Goal: Book appointment/travel/reservation

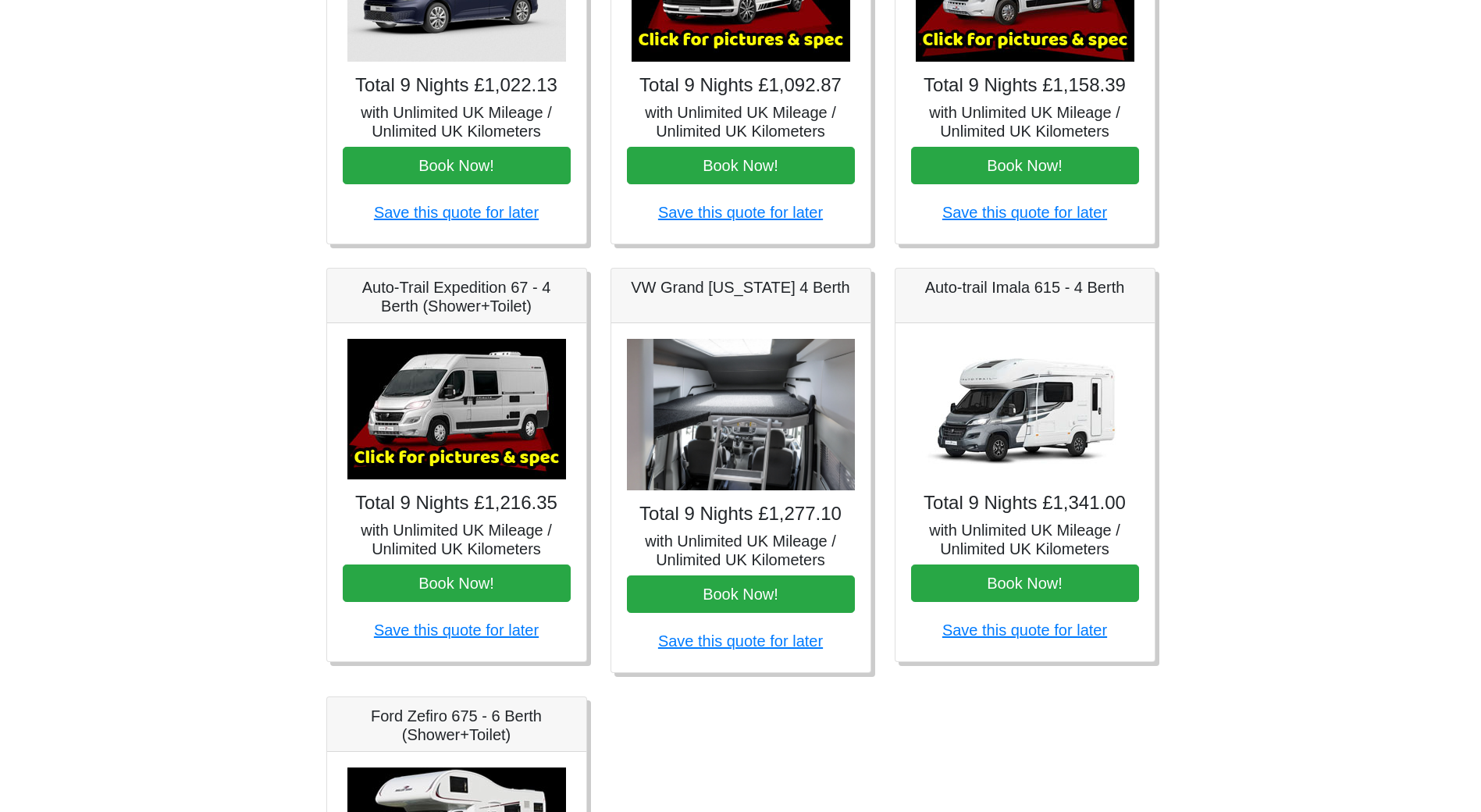
scroll to position [434, 0]
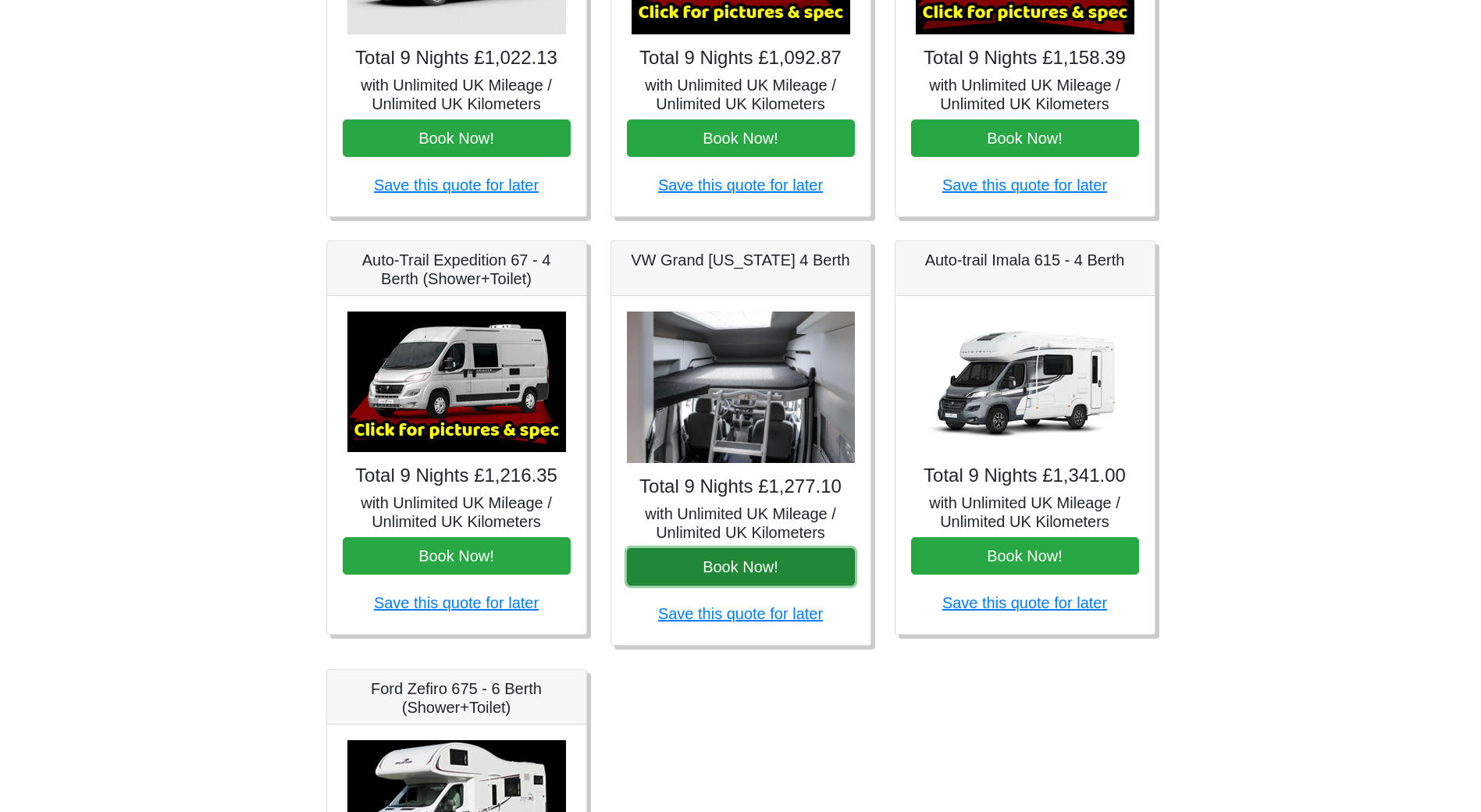
click at [794, 557] on button "Book Now!" at bounding box center [741, 567] width 228 height 38
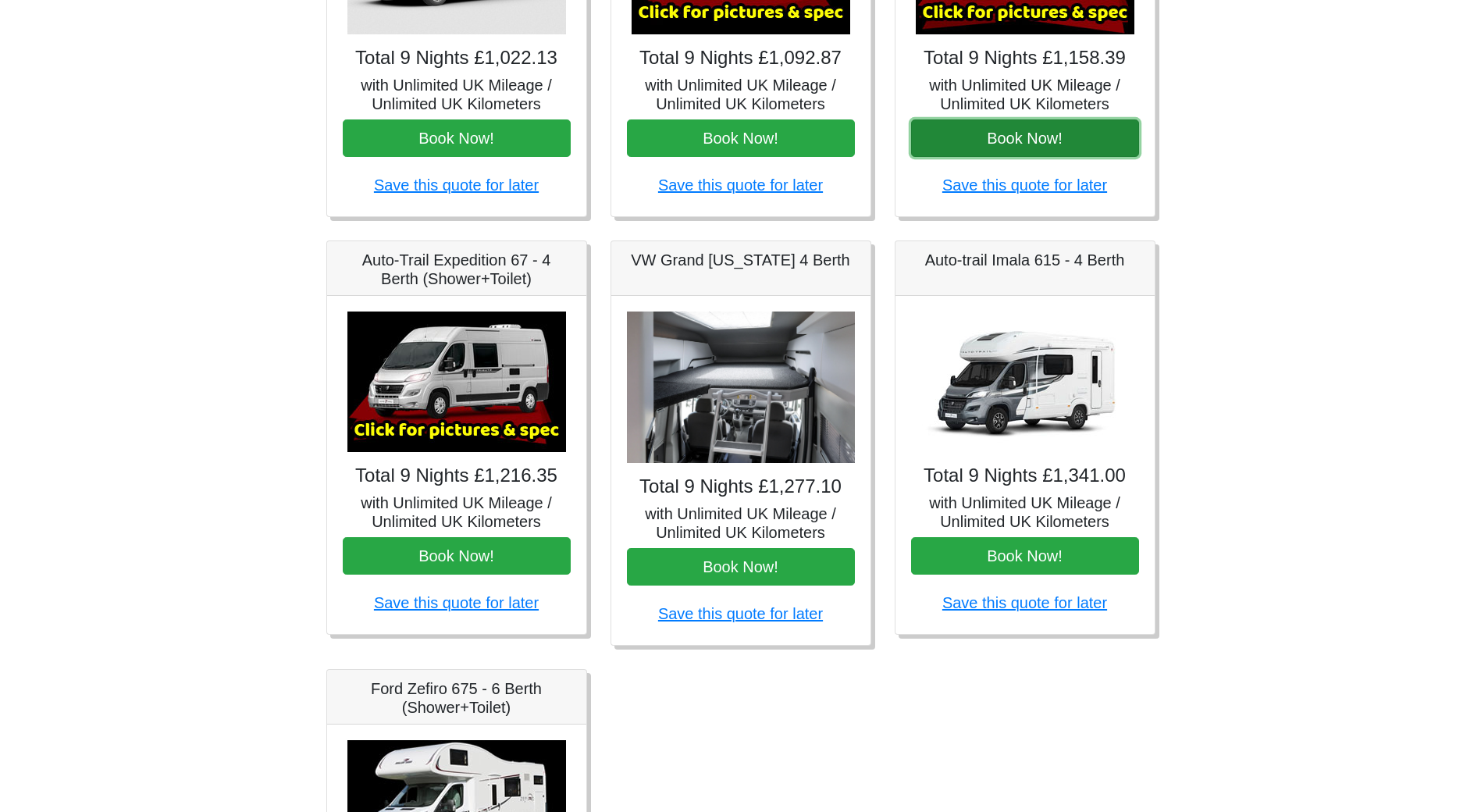
click at [1016, 132] on button "Book Now!" at bounding box center [1025, 138] width 228 height 38
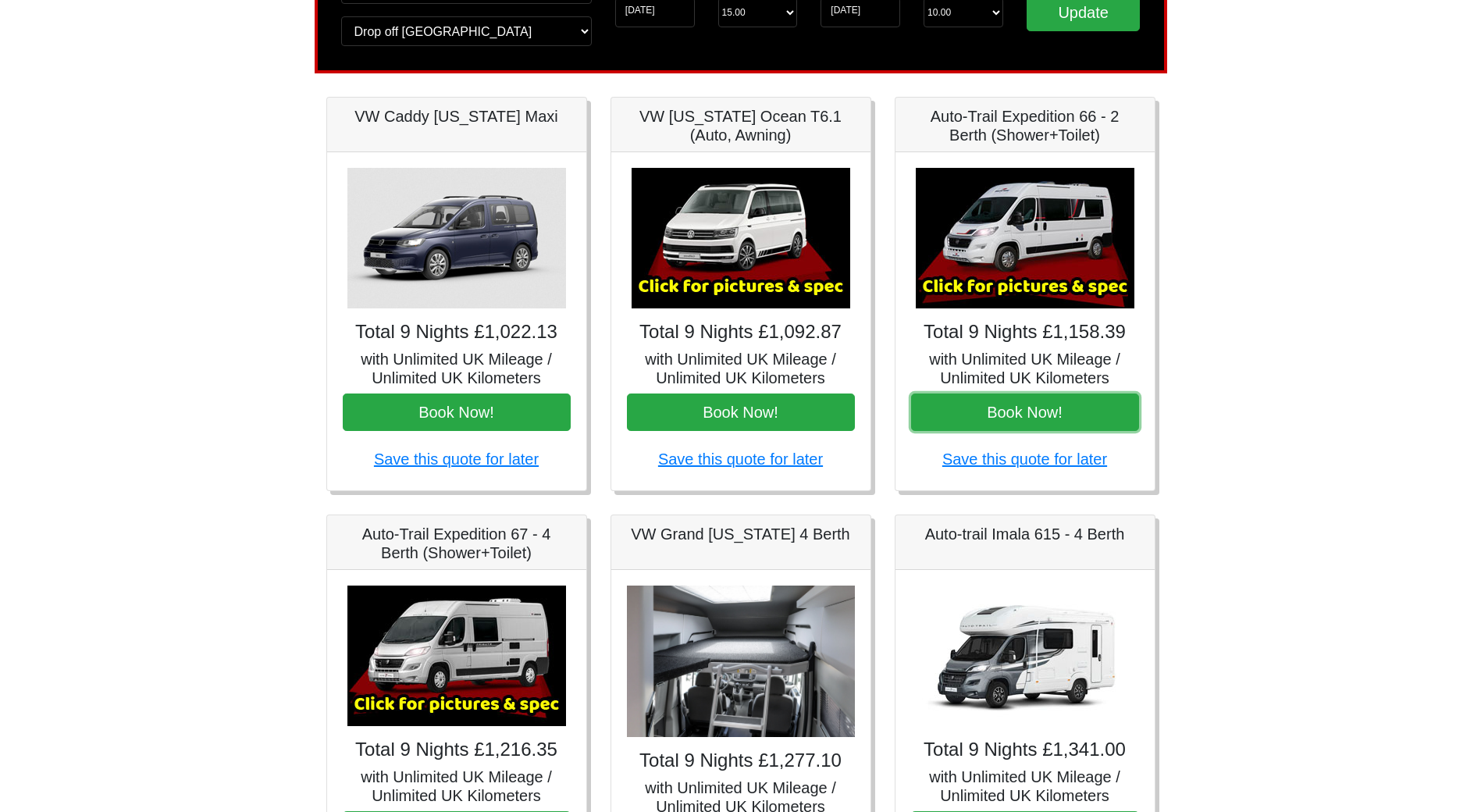
scroll to position [122, 0]
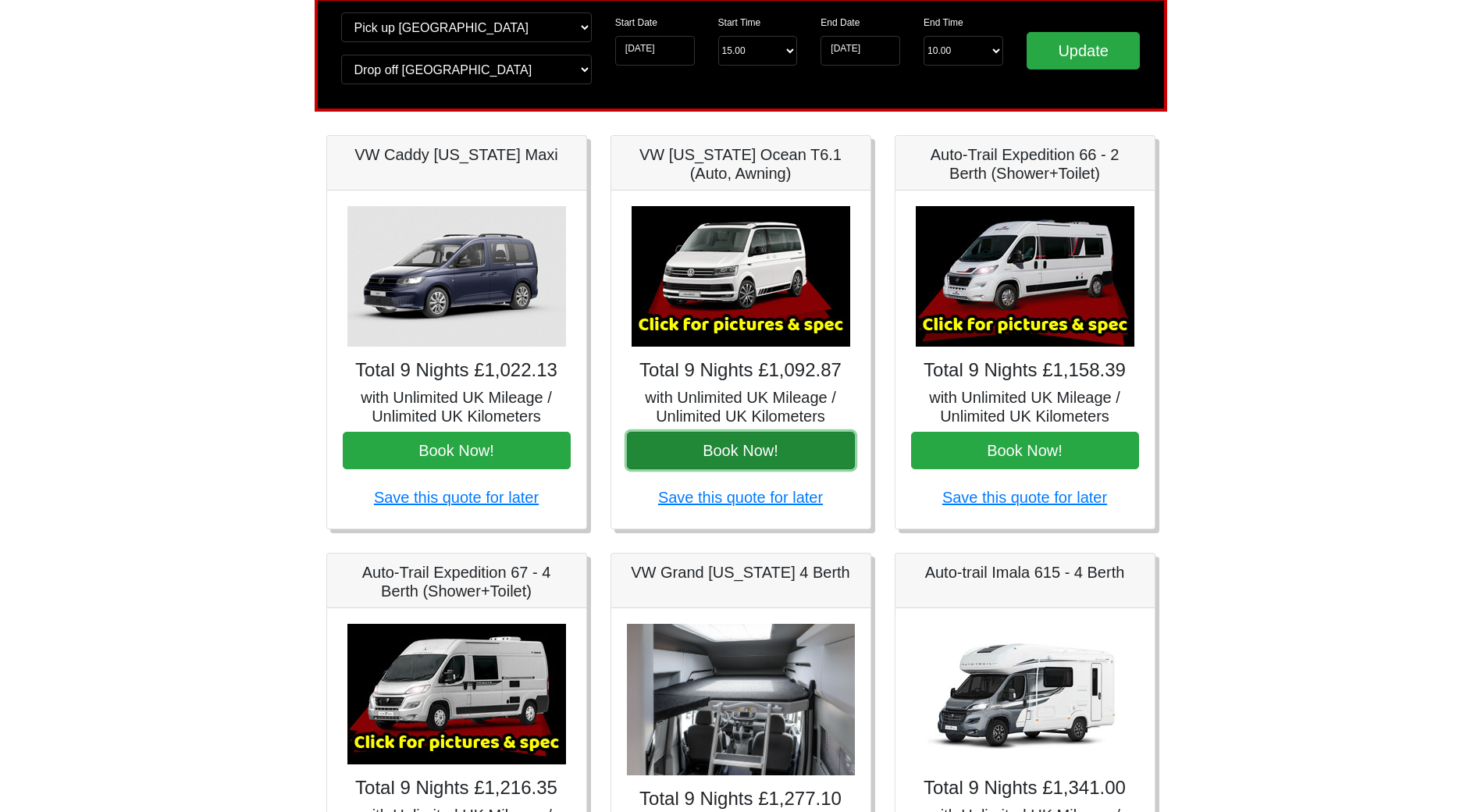
click at [745, 447] on button "Book Now!" at bounding box center [741, 450] width 228 height 38
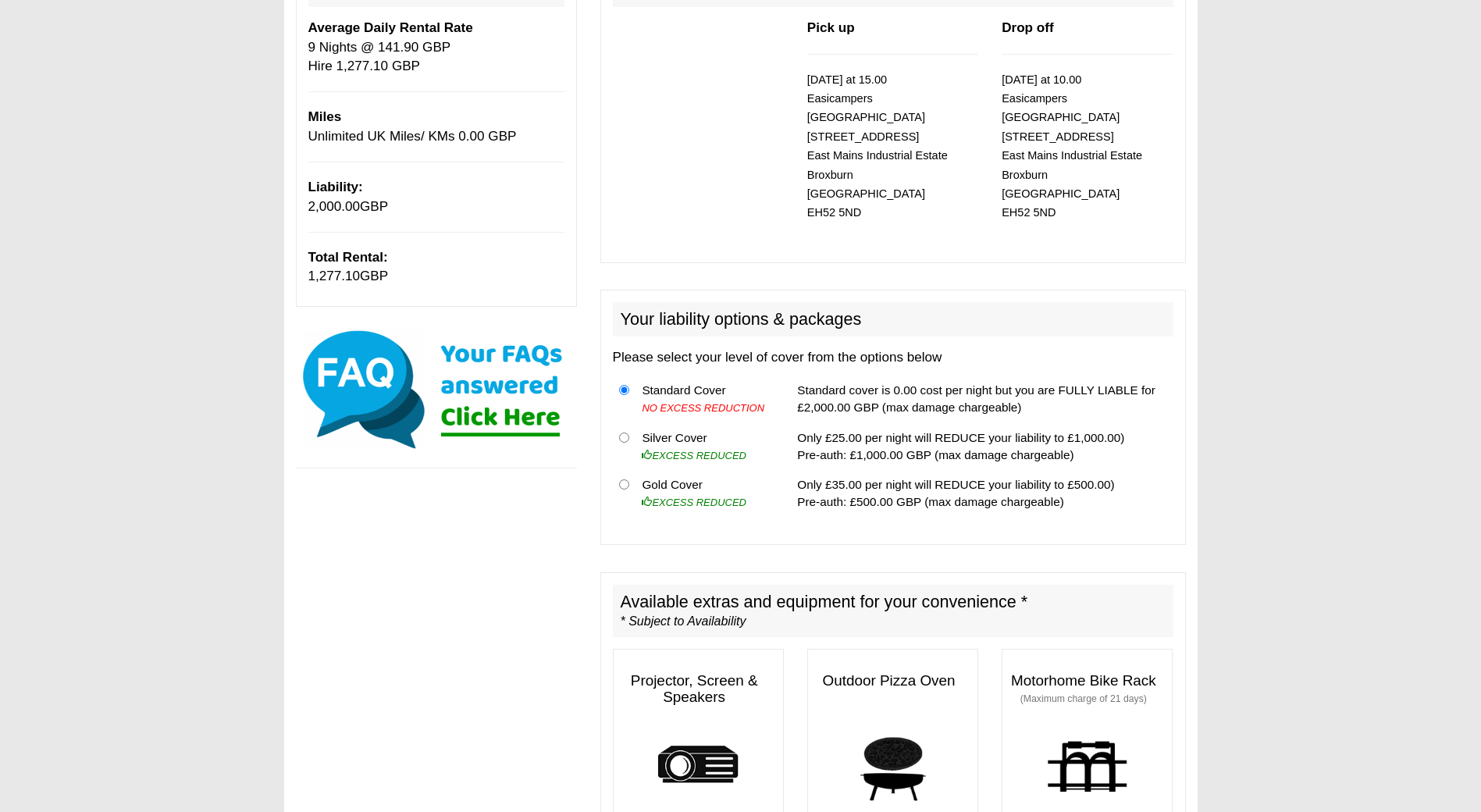
scroll to position [234, 0]
click at [663, 469] on td "Gold Cover EXCESS REDUCED" at bounding box center [705, 493] width 139 height 47
click at [622, 478] on input "radio" at bounding box center [624, 483] width 10 height 10
radio input "true"
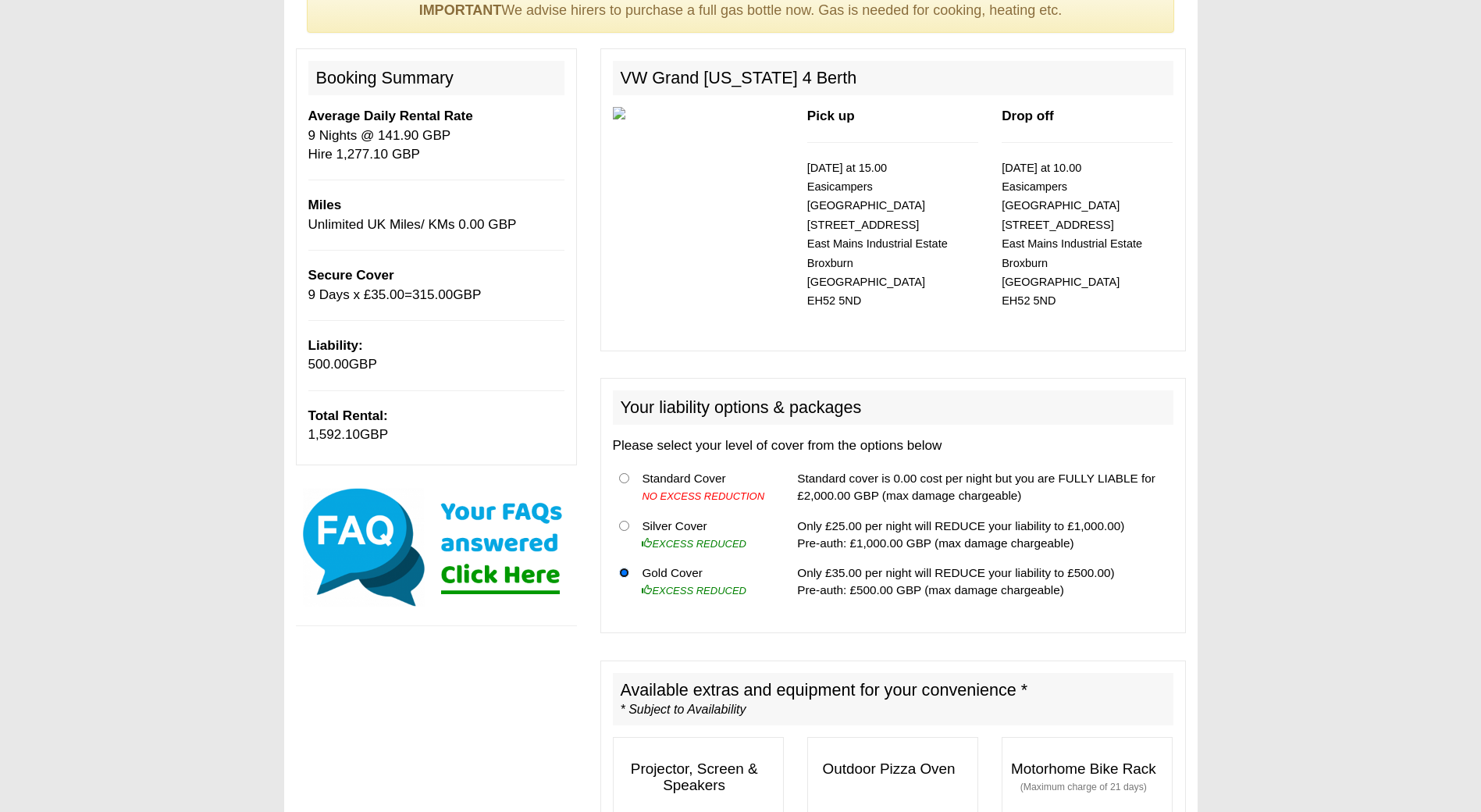
scroll to position [78, 0]
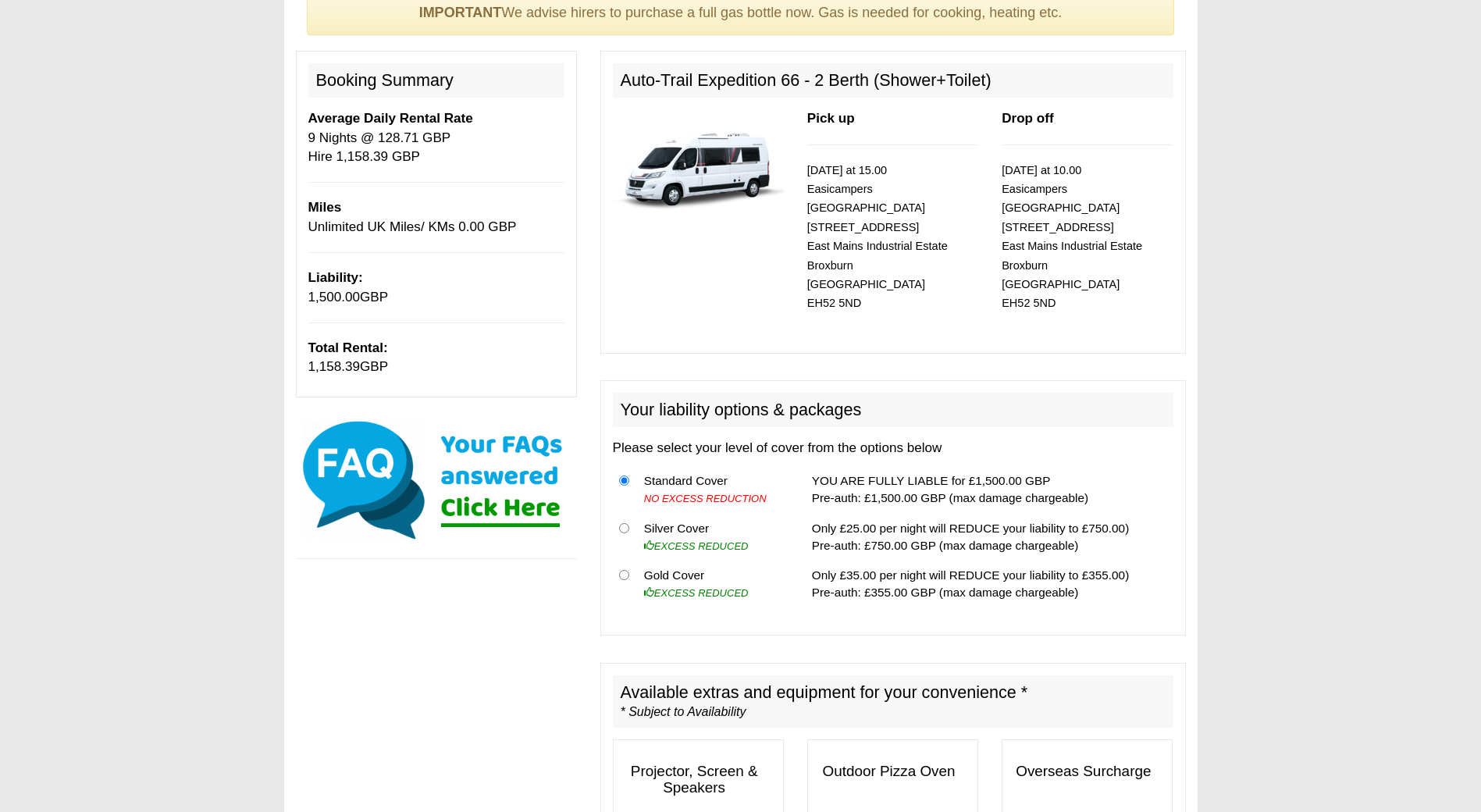
scroll to position [156, 0]
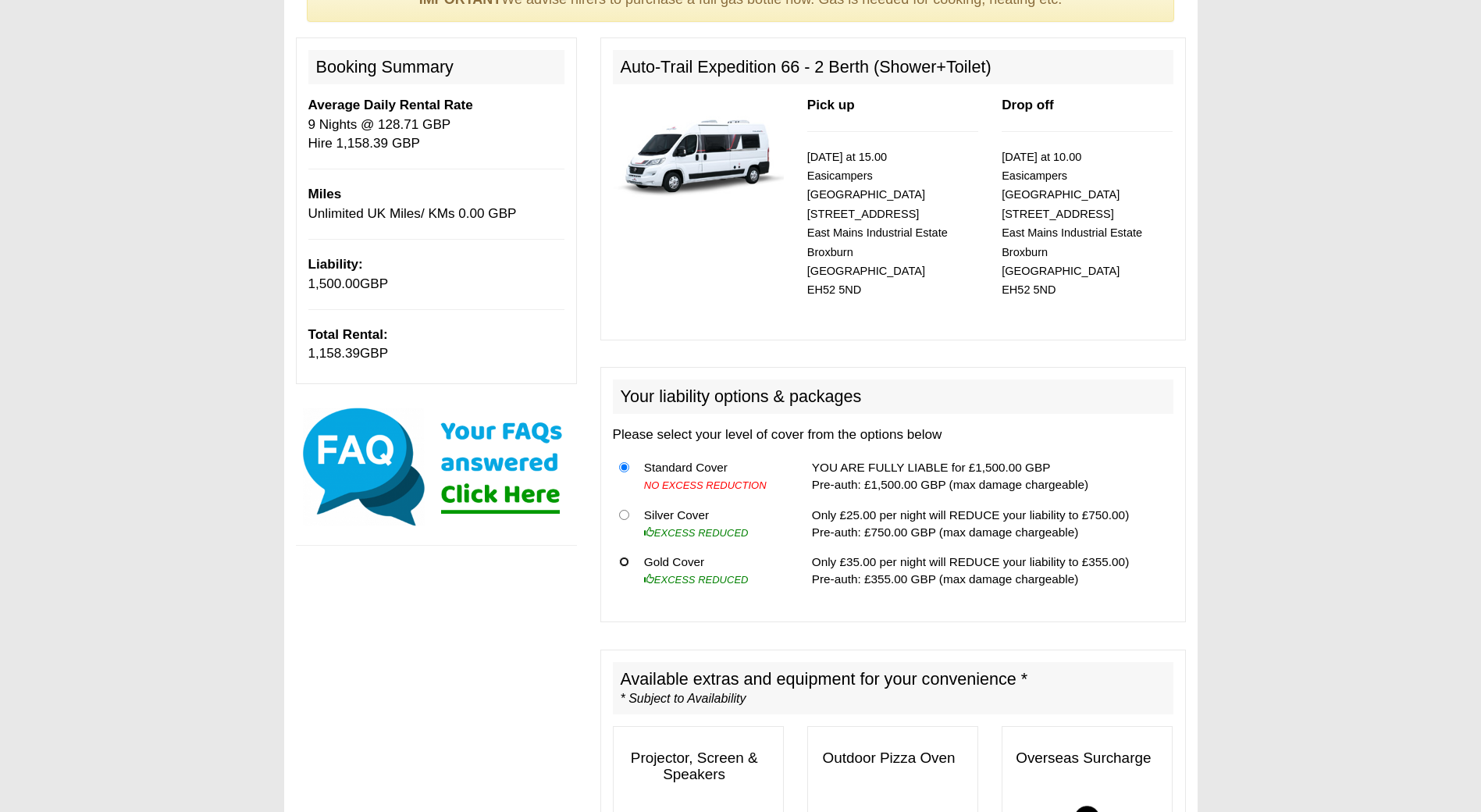
click at [627, 557] on input "radio" at bounding box center [624, 561] width 10 height 10
radio input "true"
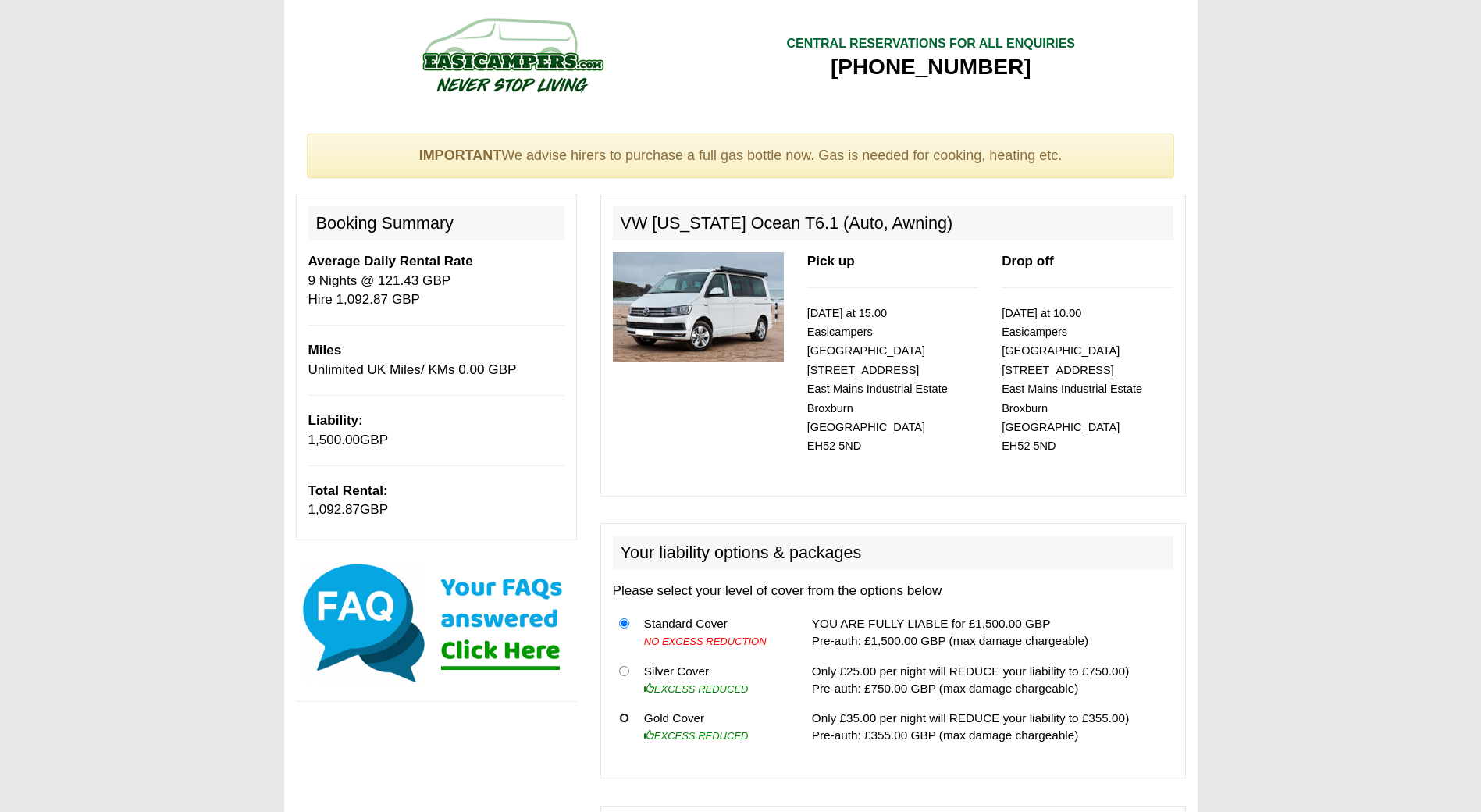
click at [621, 713] on input "radio" at bounding box center [624, 718] width 10 height 10
radio input "true"
